Goal: Transaction & Acquisition: Purchase product/service

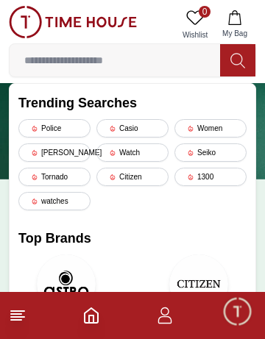
click at [134, 124] on div "Casio" at bounding box center [132, 128] width 72 height 18
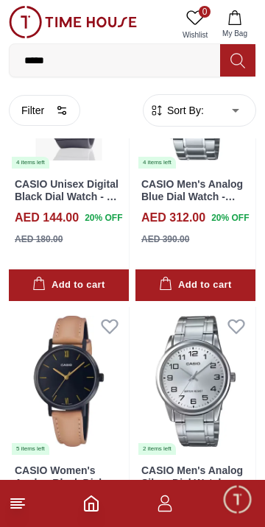
scroll to position [5367, 0]
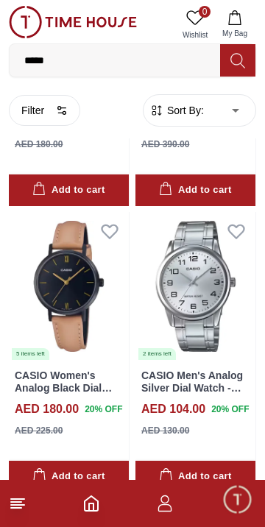
scroll to position [5404, 0]
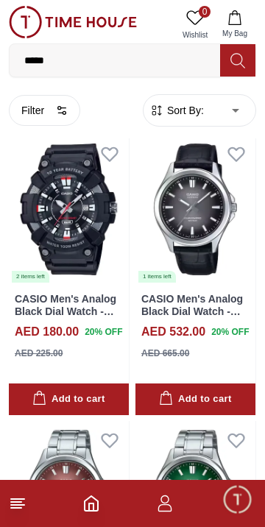
scroll to position [9203, 0]
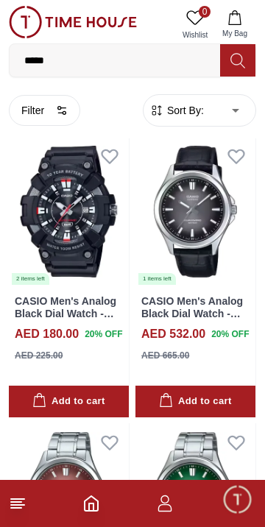
click at [72, 303] on link "CASIO Men's Analog Black Dial Watch - MW-610H-1AVDF" at bounding box center [66, 313] width 102 height 37
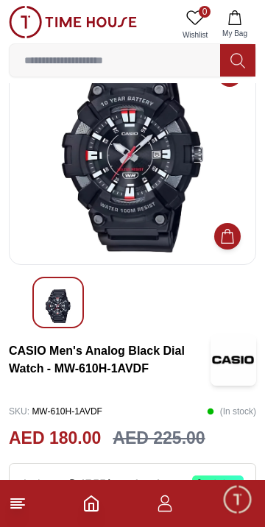
scroll to position [43, 0]
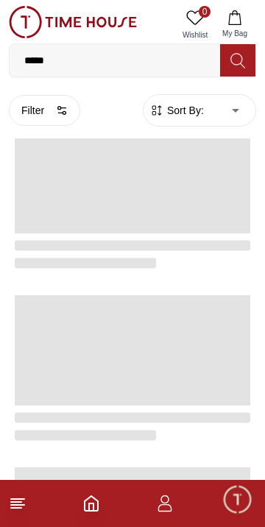
scroll to position [2387, 0]
